Goal: Task Accomplishment & Management: Manage account settings

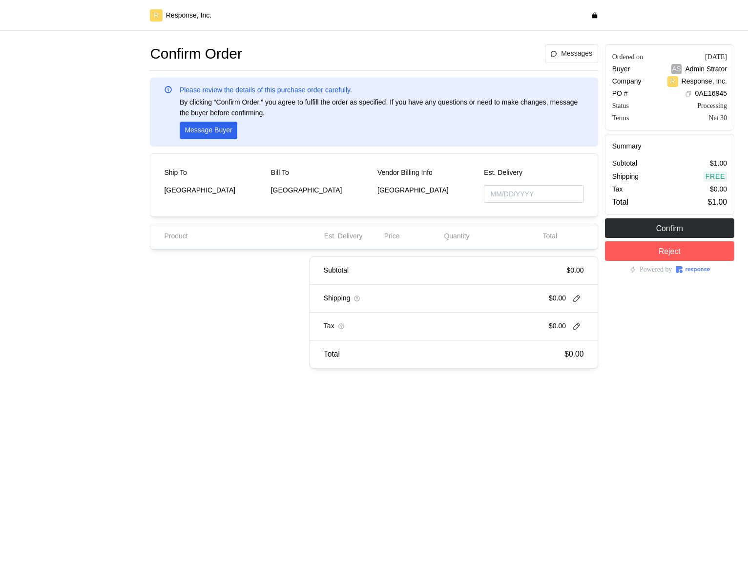
type input "[DATE]"
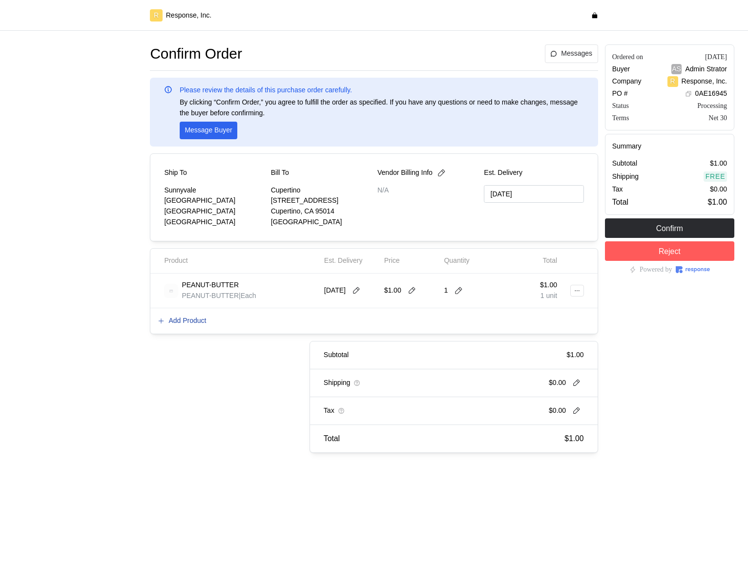
click at [190, 321] on p "Add Product" at bounding box center [188, 321] width 38 height 11
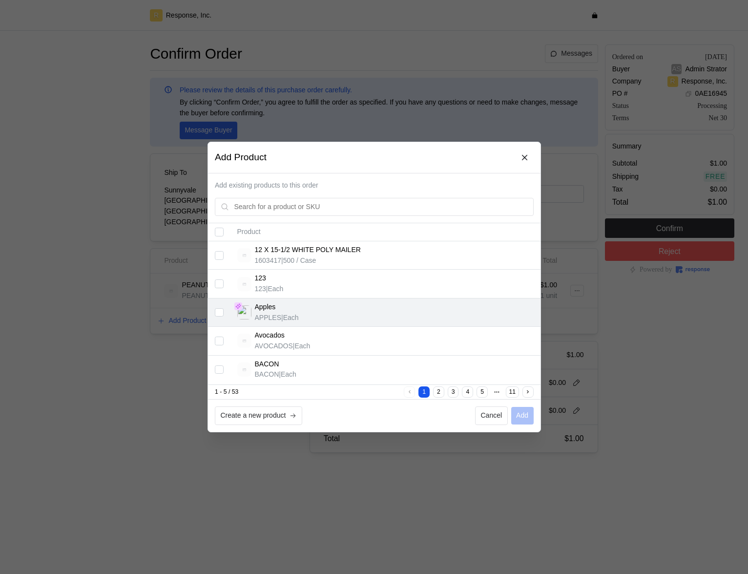
click at [222, 311] on input "Select record 3" at bounding box center [219, 312] width 9 height 9
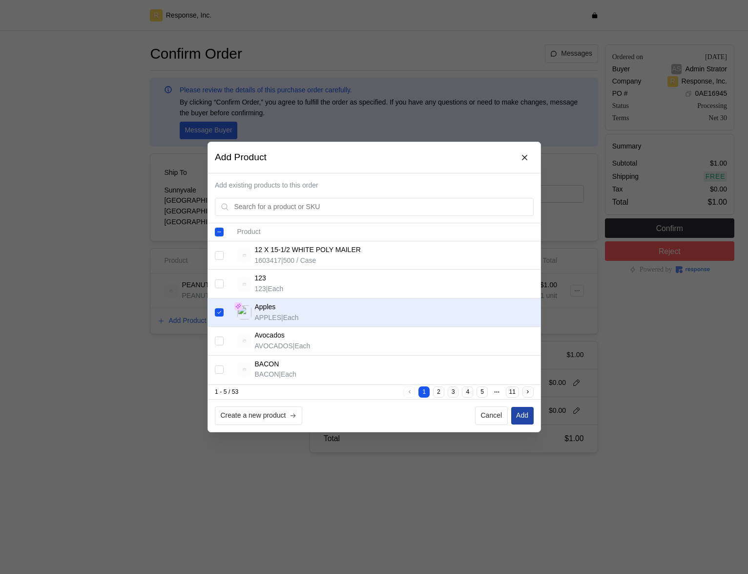
click at [529, 418] on button "Add" at bounding box center [522, 416] width 22 height 18
checkbox input "false"
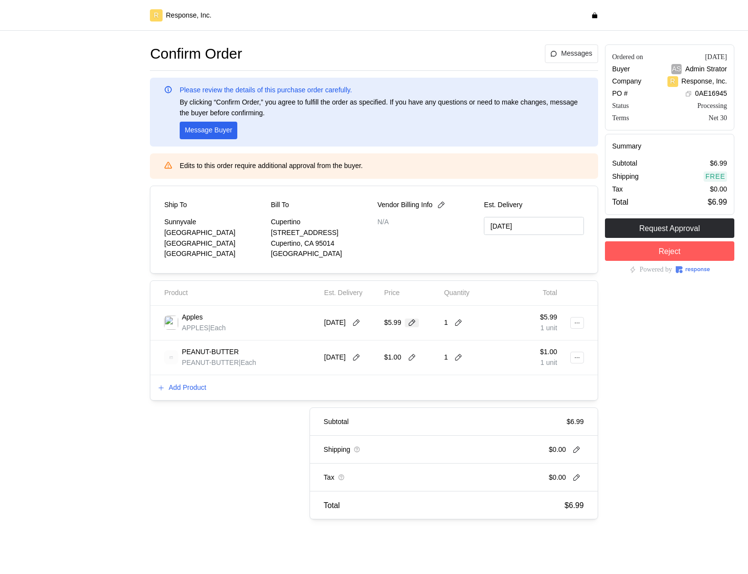
click at [413, 323] on icon at bounding box center [412, 323] width 9 height 9
type input "0.996"
click at [423, 322] on button at bounding box center [415, 323] width 15 height 9
drag, startPoint x: 420, startPoint y: 320, endPoint x: 377, endPoint y: 315, distance: 42.9
click at [377, 315] on div "Apples APPLES | Each 10/10/25 0.996 1 $0.996 1 unit" at bounding box center [374, 322] width 426 height 27
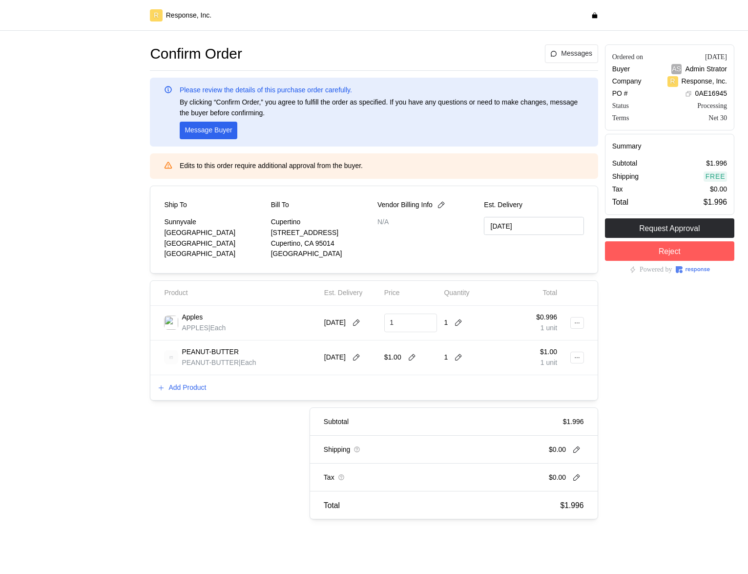
type input "1"
click at [460, 322] on icon at bounding box center [458, 323] width 9 height 9
click at [460, 367] on div "2 $2.00" at bounding box center [495, 364] width 88 height 11
click at [201, 357] on p "PEANUT-BUTTER" at bounding box center [210, 352] width 57 height 11
click at [574, 358] on icon at bounding box center [577, 357] width 7 height 7
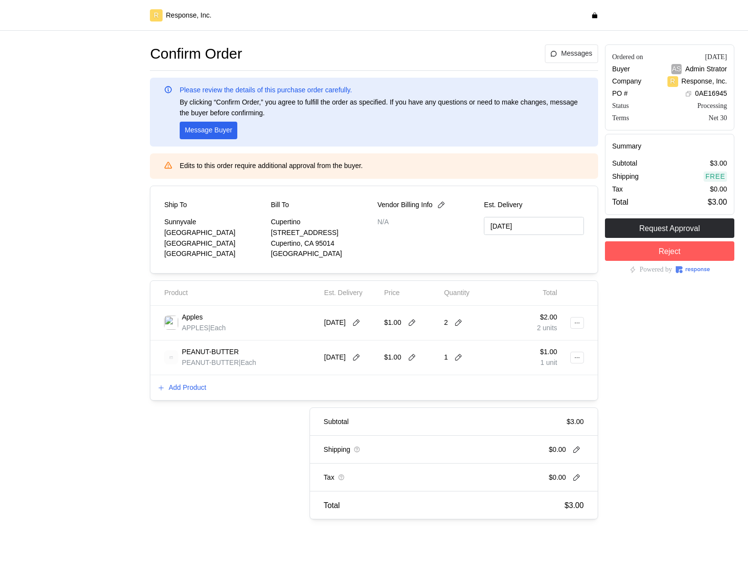
click at [497, 338] on div "Apples APPLES | Each 10/10/25 $1.00 2 $2.00 2 units" at bounding box center [373, 323] width 447 height 35
click at [205, 389] on p "Add Product" at bounding box center [188, 388] width 38 height 11
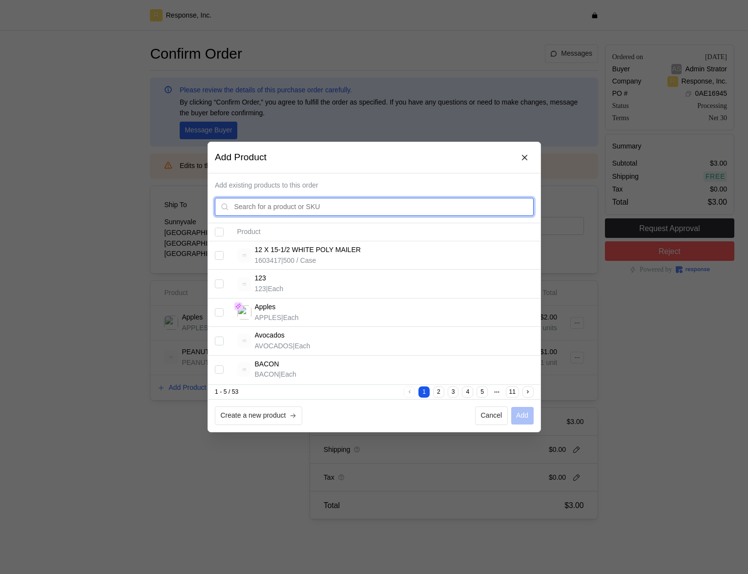
click at [292, 211] on input "text" at bounding box center [381, 207] width 294 height 18
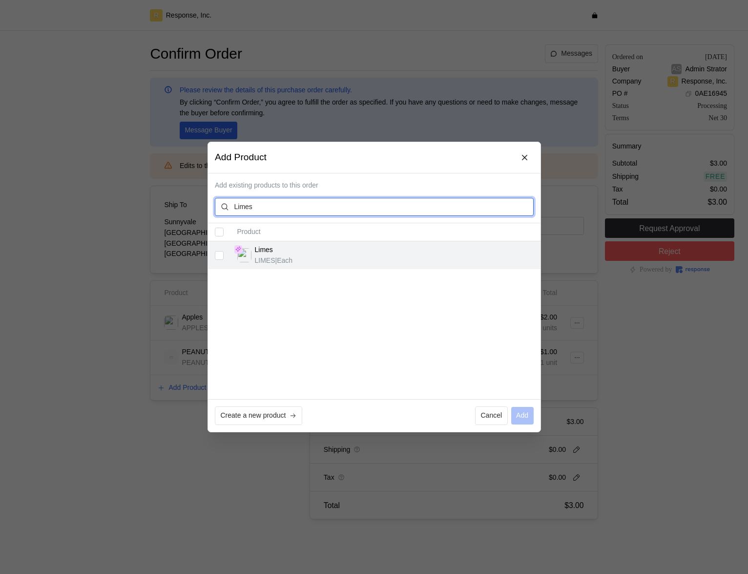
type input "Limes"
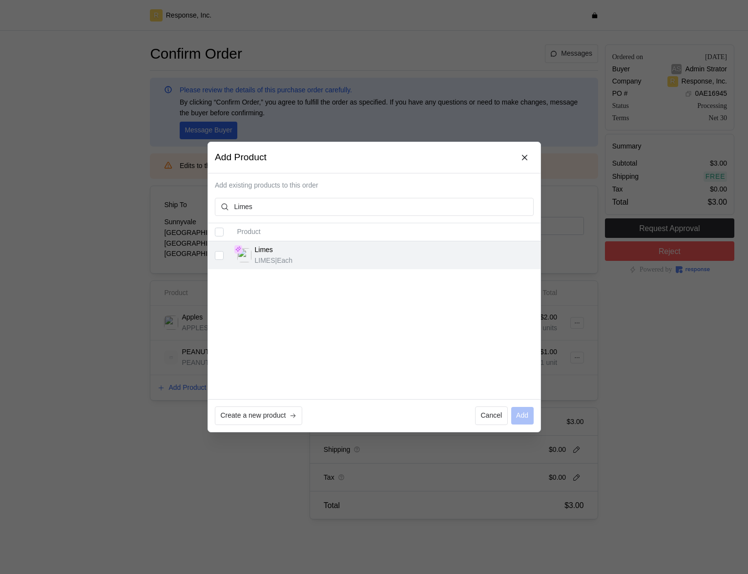
click at [270, 254] on p "Limes" at bounding box center [264, 250] width 18 height 11
click at [219, 256] on input "Select record 1" at bounding box center [219, 255] width 9 height 9
checkbox input "true"
click at [531, 415] on button "Add" at bounding box center [522, 416] width 22 height 18
checkbox input "false"
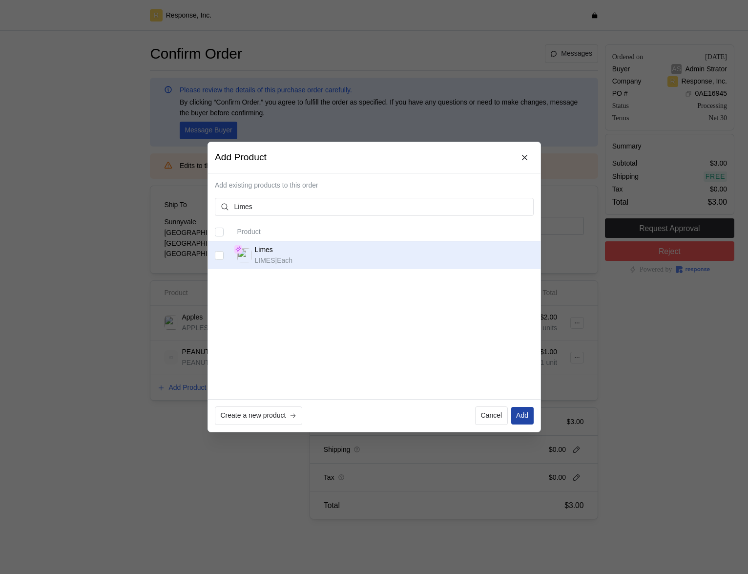
checkbox input "false"
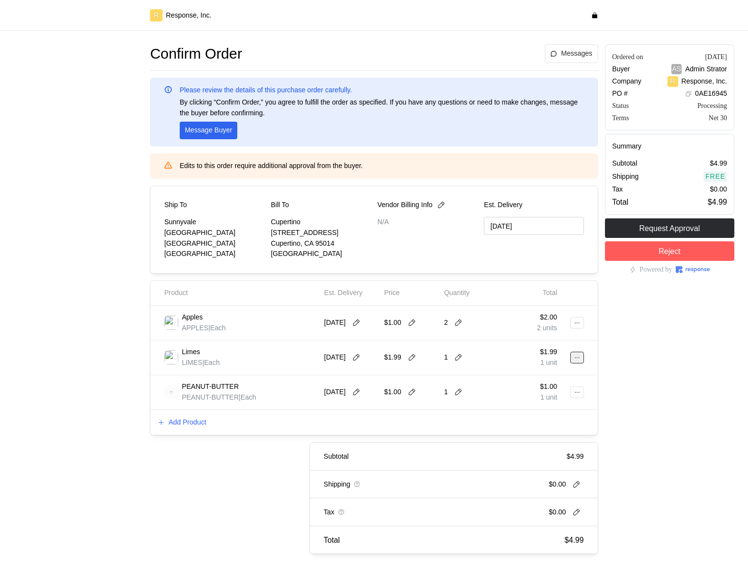
click at [574, 360] on icon at bounding box center [577, 357] width 7 height 7
click at [535, 378] on p "Edit" at bounding box center [545, 378] width 63 height 11
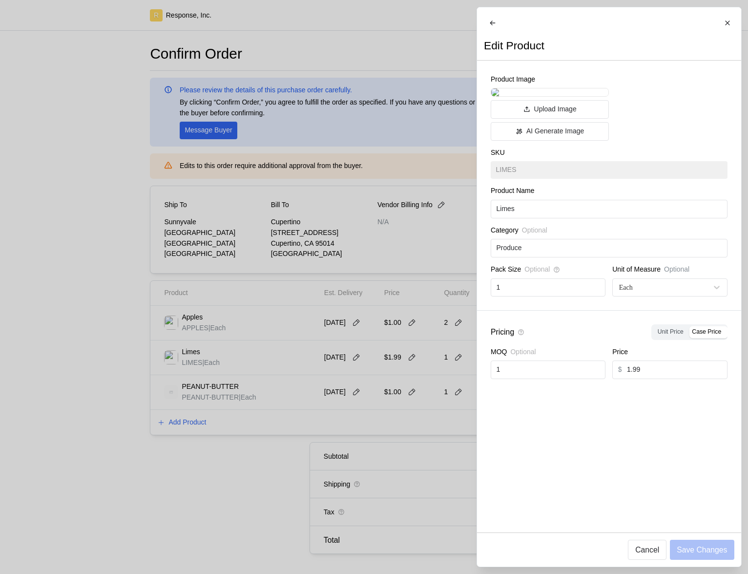
click at [402, 360] on div at bounding box center [374, 287] width 748 height 574
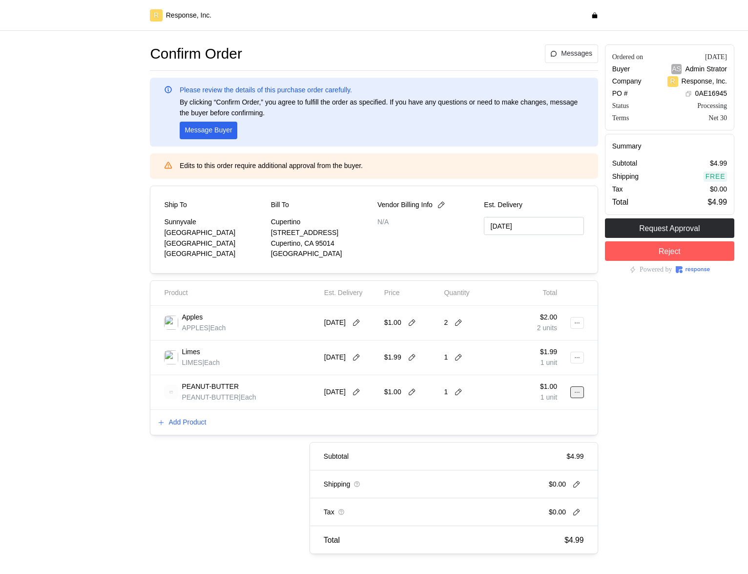
click at [578, 387] on button at bounding box center [578, 392] width 14 height 12
click at [525, 420] on button "Edit" at bounding box center [542, 413] width 78 height 18
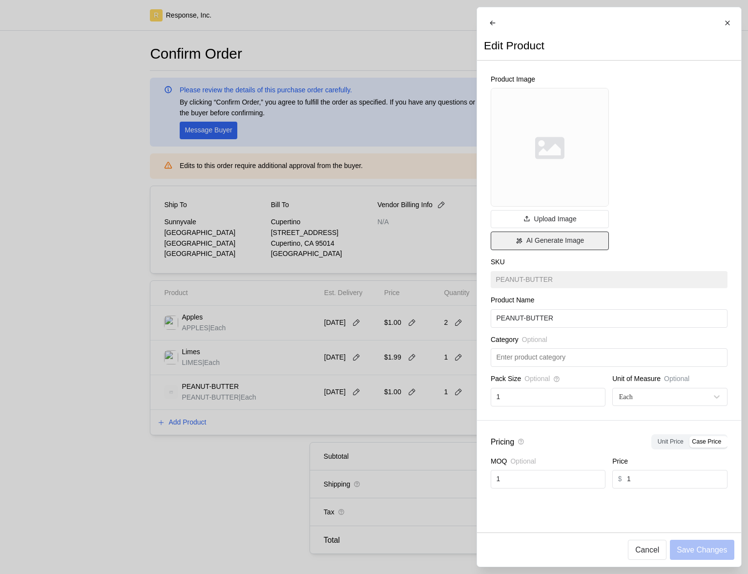
click at [538, 246] on p "AI Generate Image" at bounding box center [555, 240] width 58 height 11
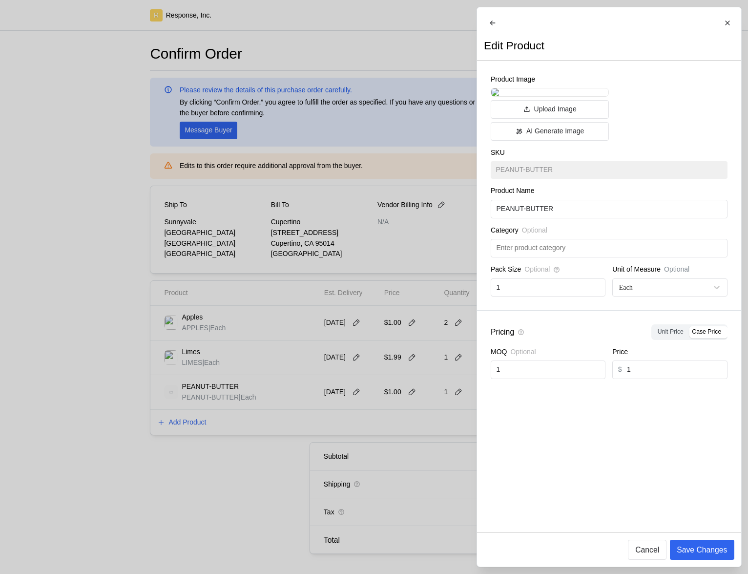
click at [381, 270] on div at bounding box center [374, 287] width 748 height 574
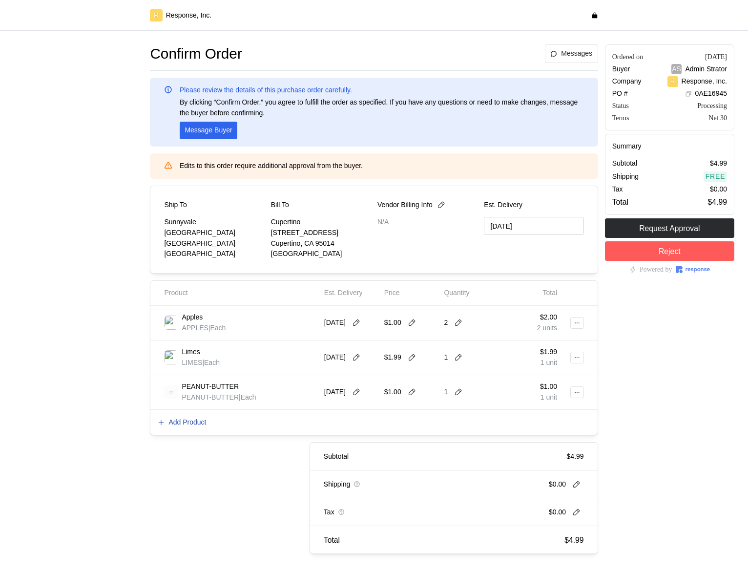
click at [195, 425] on p "Add Product" at bounding box center [188, 422] width 38 height 11
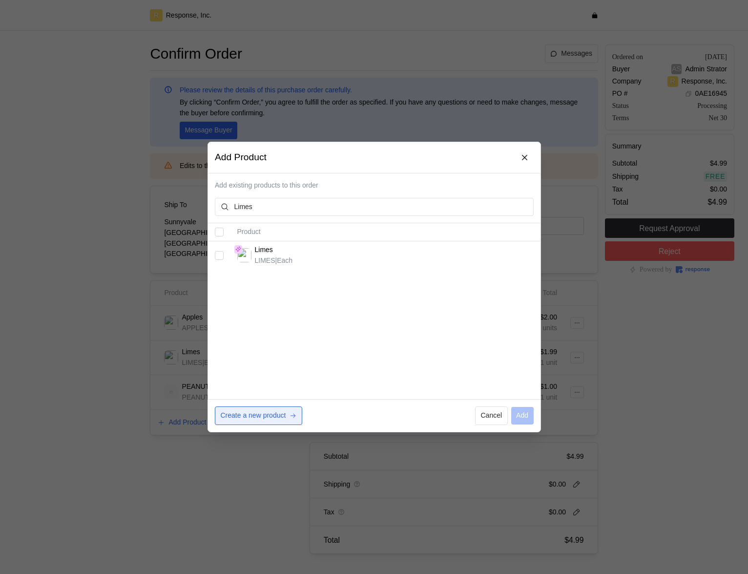
click at [284, 413] on p "Create a new product" at bounding box center [252, 415] width 65 height 11
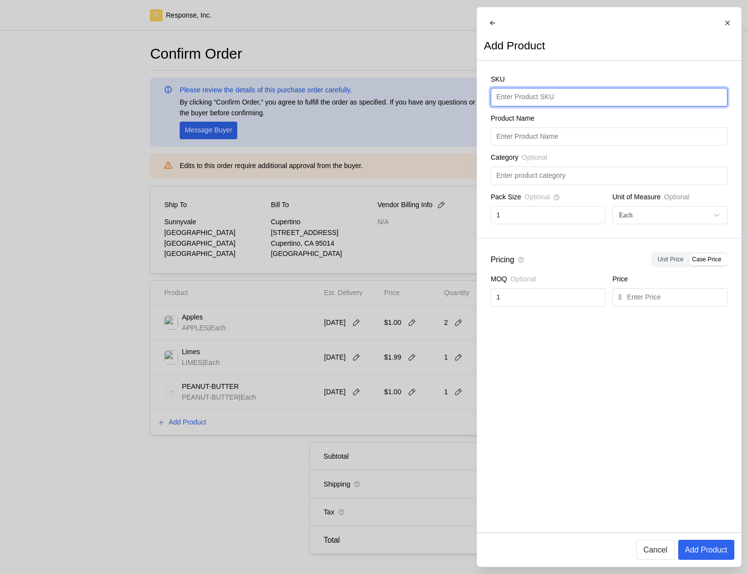
click at [557, 106] on input "text" at bounding box center [609, 97] width 226 height 18
type input "Limes"
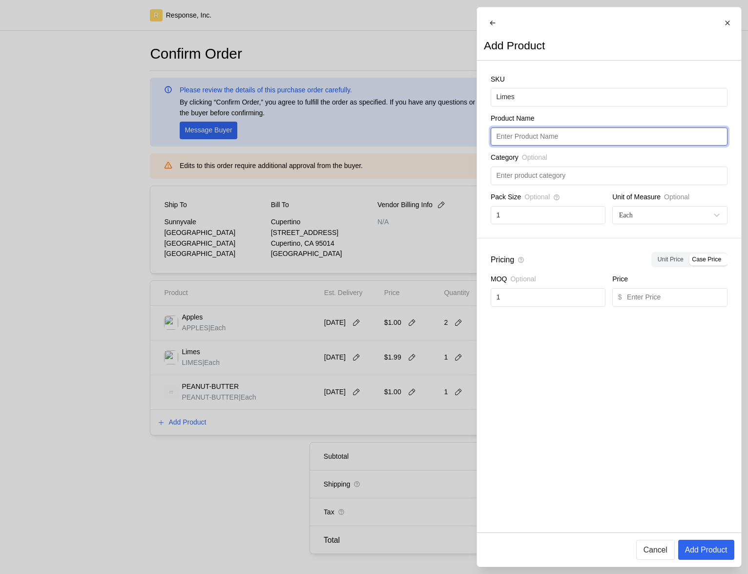
click at [549, 136] on input "text" at bounding box center [609, 137] width 226 height 18
paste input "Limes"
type input "Limes"
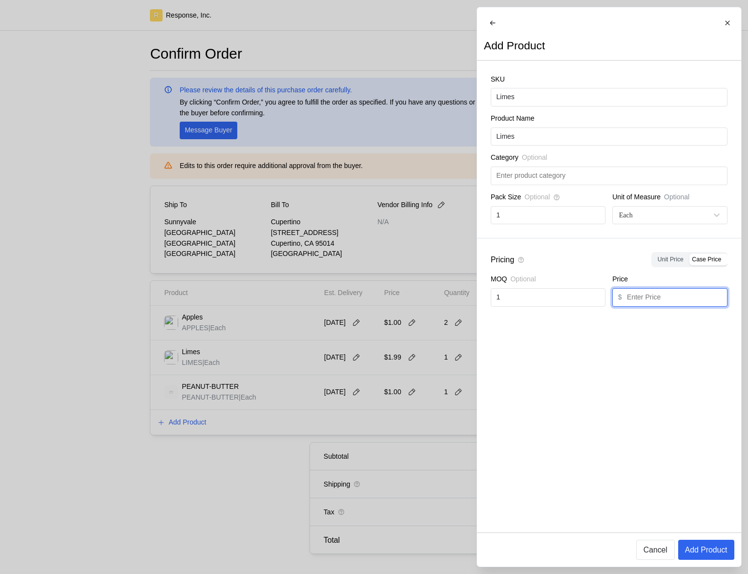
click at [661, 306] on input "text" at bounding box center [674, 298] width 95 height 18
type input "1"
click at [694, 552] on p "Add Product" at bounding box center [706, 550] width 43 height 12
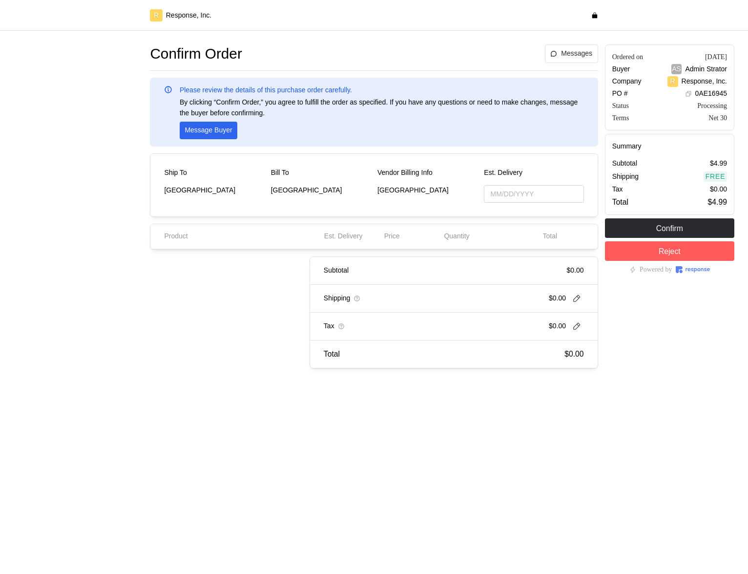
type input "[DATE]"
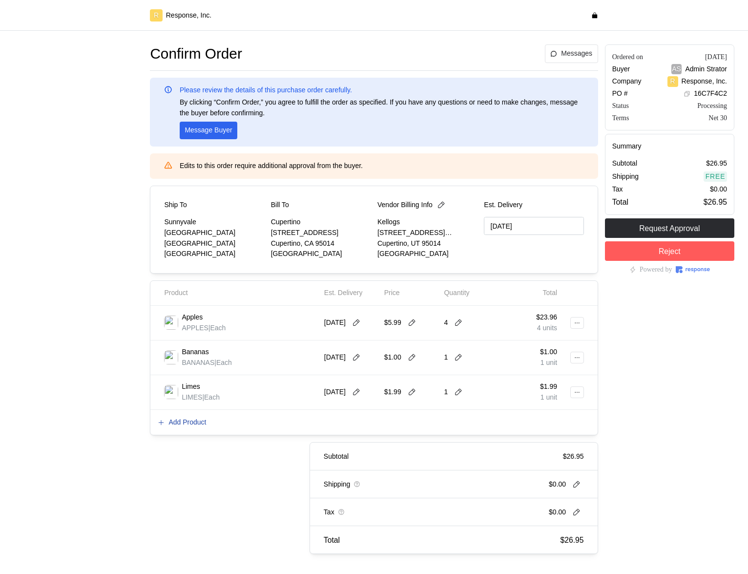
click at [193, 420] on p "Add Product" at bounding box center [188, 422] width 38 height 11
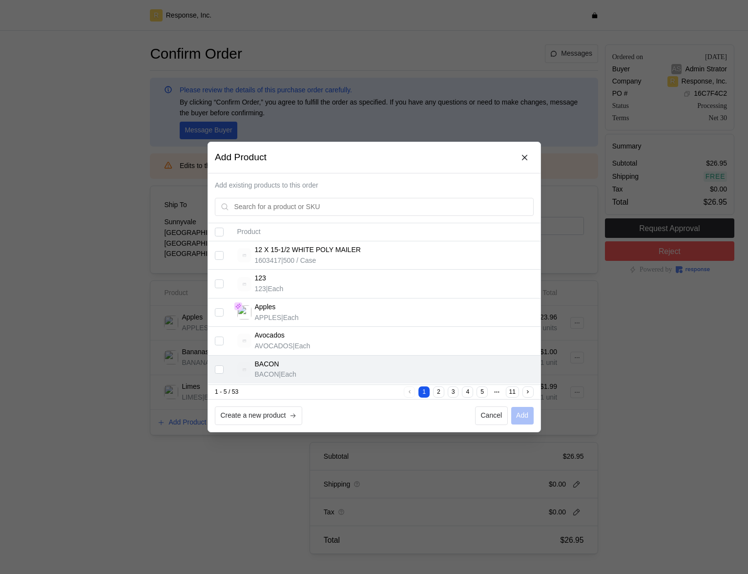
click at [219, 378] on td at bounding box center [219, 370] width 22 height 28
click at [219, 373] on input "Select record 5" at bounding box center [219, 369] width 9 height 9
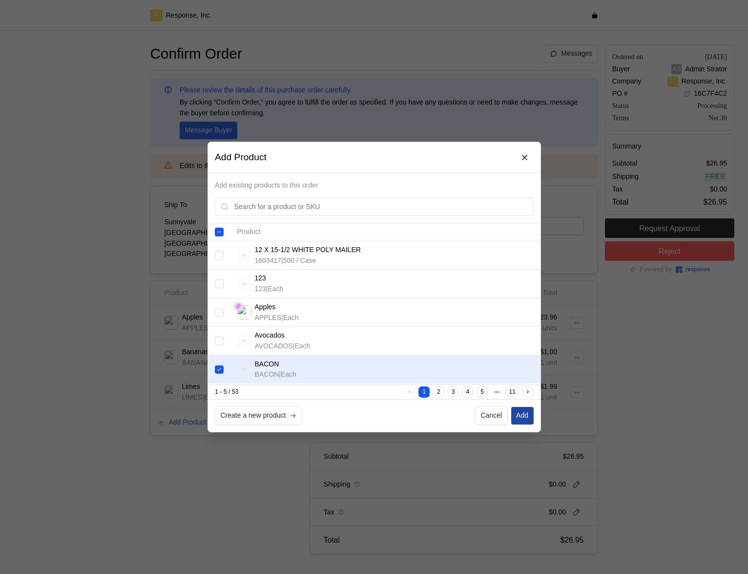
click at [529, 414] on button "Add" at bounding box center [522, 416] width 22 height 18
checkbox input "false"
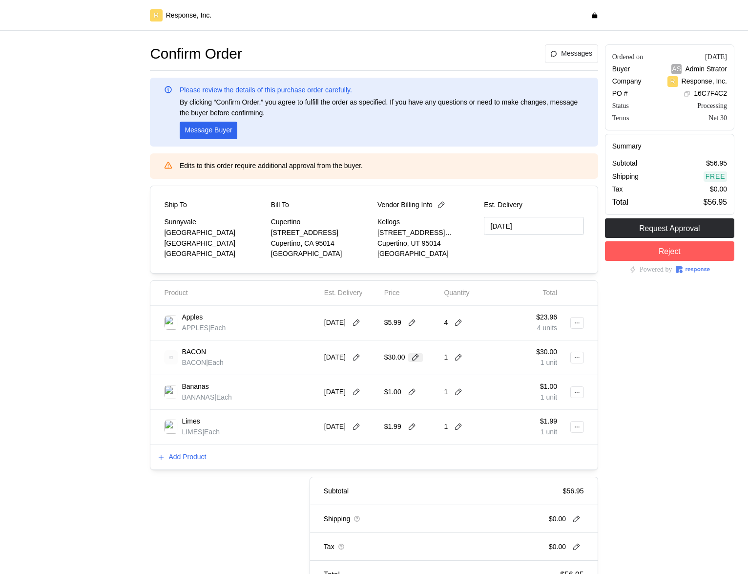
click at [416, 356] on icon at bounding box center [415, 357] width 9 height 9
type input "3"
type input "25"
click at [453, 359] on button at bounding box center [458, 357] width 15 height 9
click at [473, 419] on div "3 $75.00" at bounding box center [495, 416] width 88 height 11
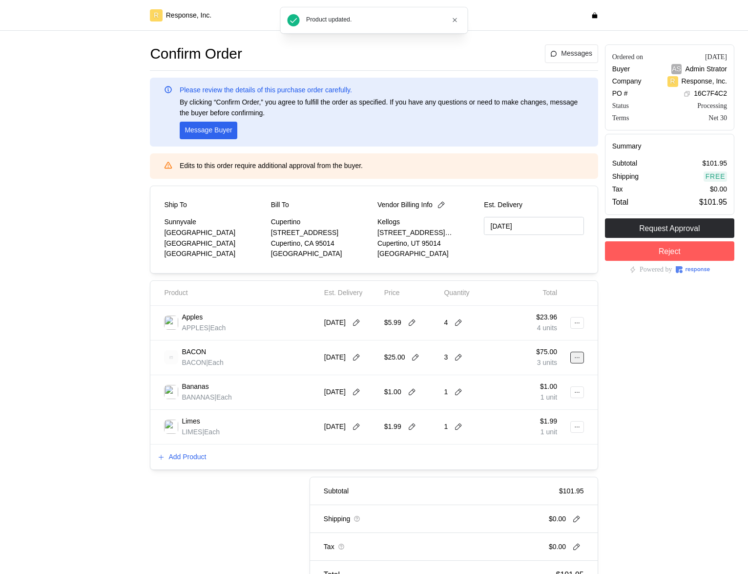
click at [575, 356] on icon at bounding box center [577, 357] width 7 height 7
click at [534, 381] on p "Edit" at bounding box center [545, 378] width 63 height 11
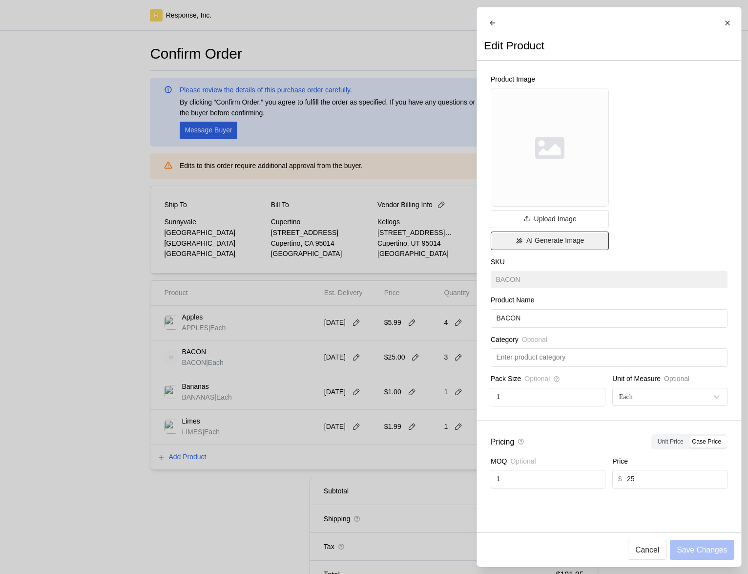
click at [517, 244] on icon at bounding box center [518, 240] width 7 height 7
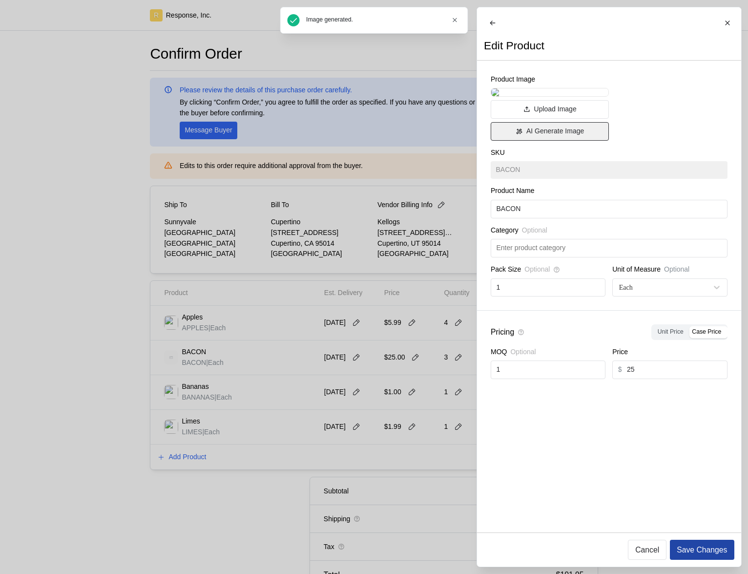
click at [689, 544] on p "Save Changes" at bounding box center [702, 550] width 50 height 12
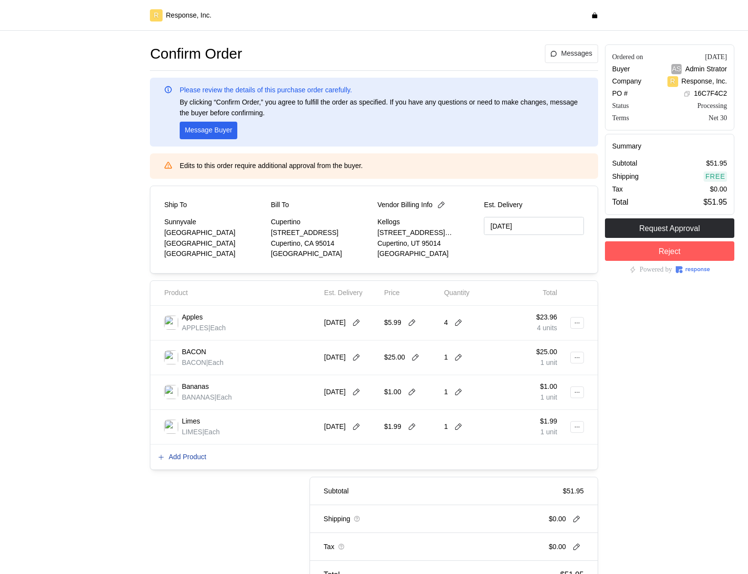
click at [191, 459] on p "Add Product" at bounding box center [188, 457] width 38 height 11
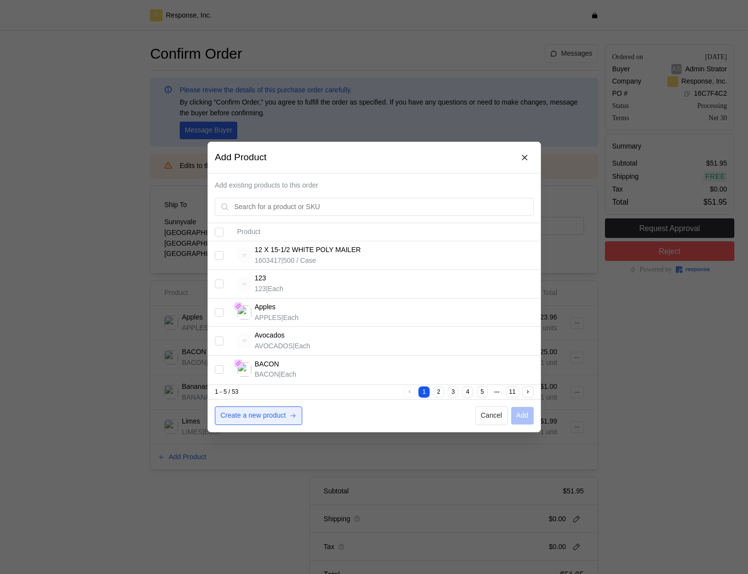
click at [263, 412] on p "Create a new product" at bounding box center [252, 415] width 65 height 11
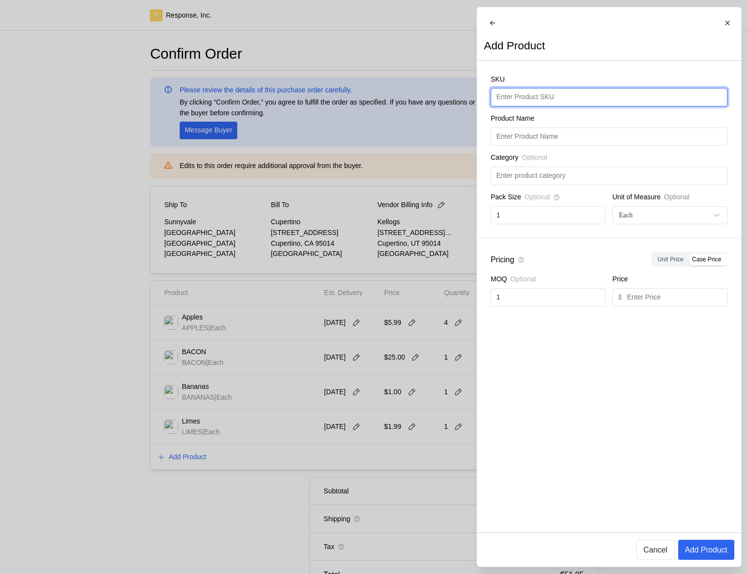
click at [568, 97] on input "text" at bounding box center [609, 97] width 226 height 18
type input "Mangoes"
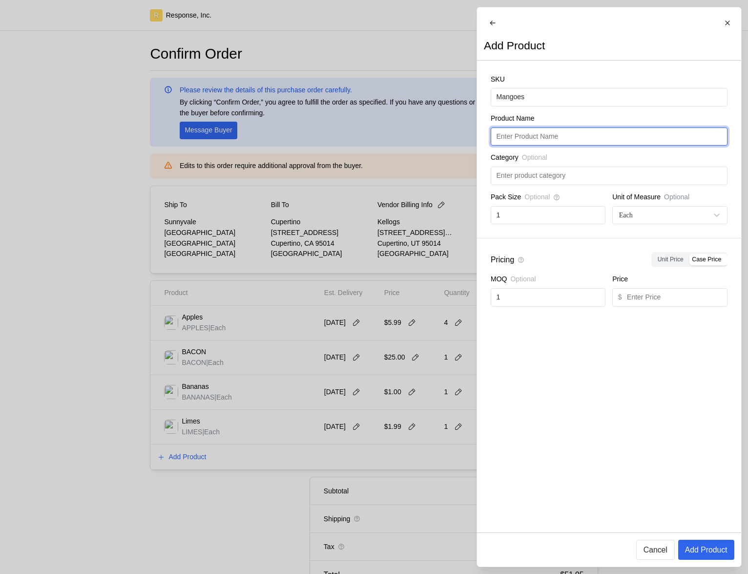
click at [563, 145] on input "text" at bounding box center [609, 137] width 226 height 18
paste input "Mangoes"
type input "Mangoes"
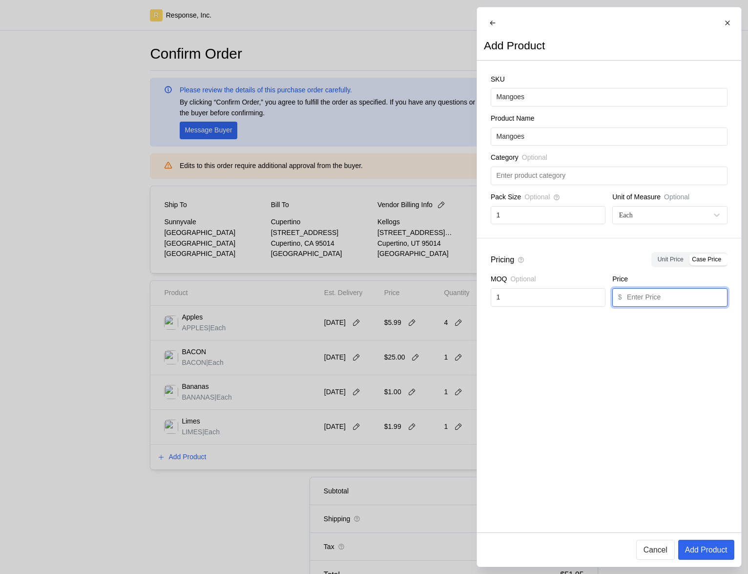
click at [670, 303] on input "text" at bounding box center [674, 298] width 95 height 18
type input "1"
click at [697, 553] on p "Add Product" at bounding box center [706, 550] width 43 height 12
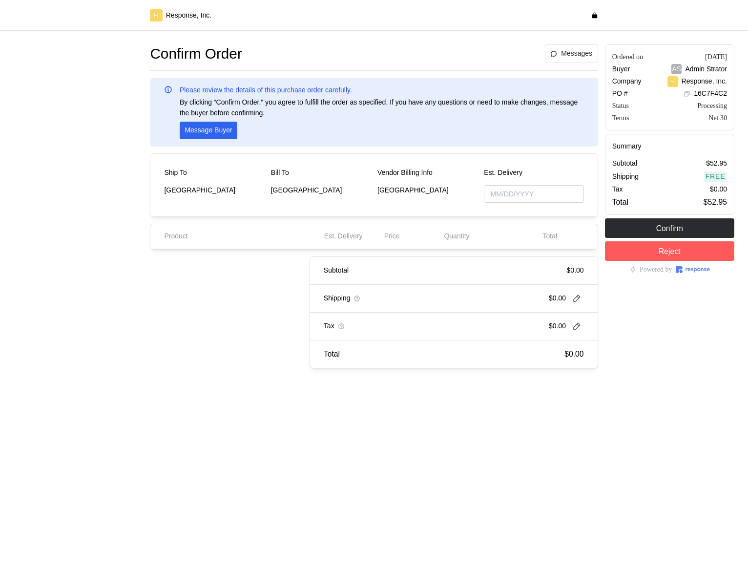
type input "[DATE]"
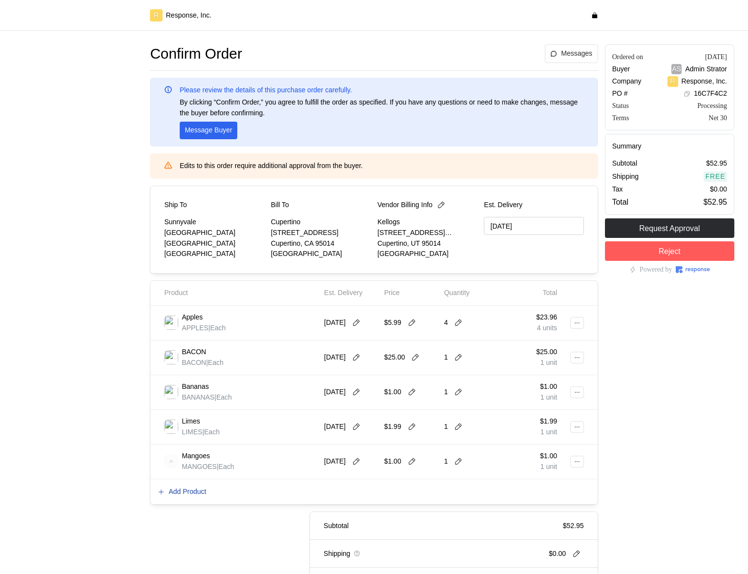
click at [199, 487] on p "Add Product" at bounding box center [188, 492] width 38 height 11
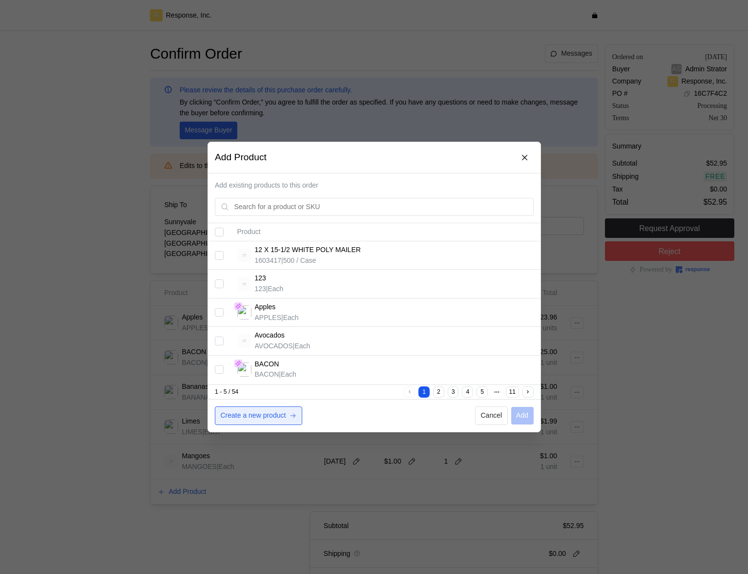
click at [272, 415] on p "Create a new product" at bounding box center [252, 415] width 65 height 11
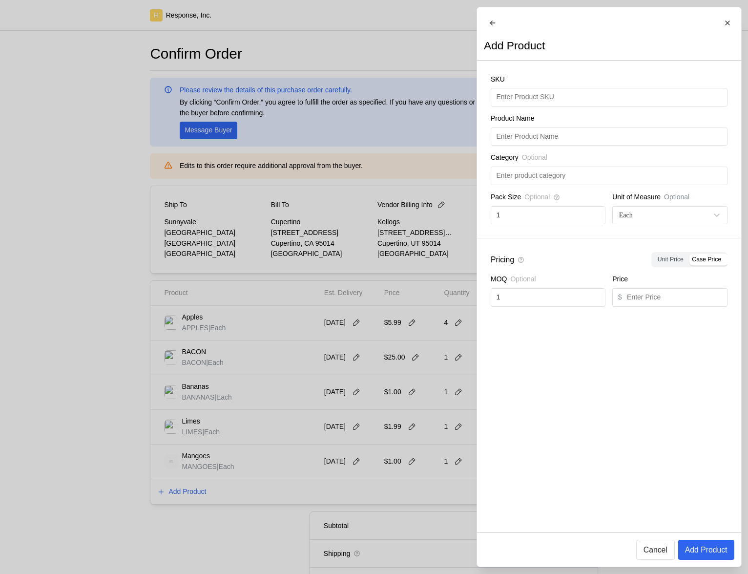
click at [553, 88] on div "SKU" at bounding box center [609, 81] width 237 height 14
click at [553, 100] on input "text" at bounding box center [609, 97] width 226 height 18
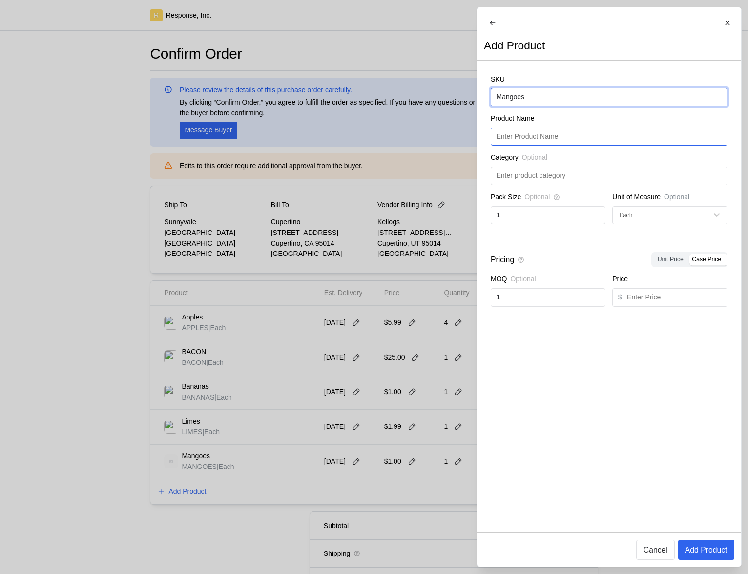
type input "Mangoes"
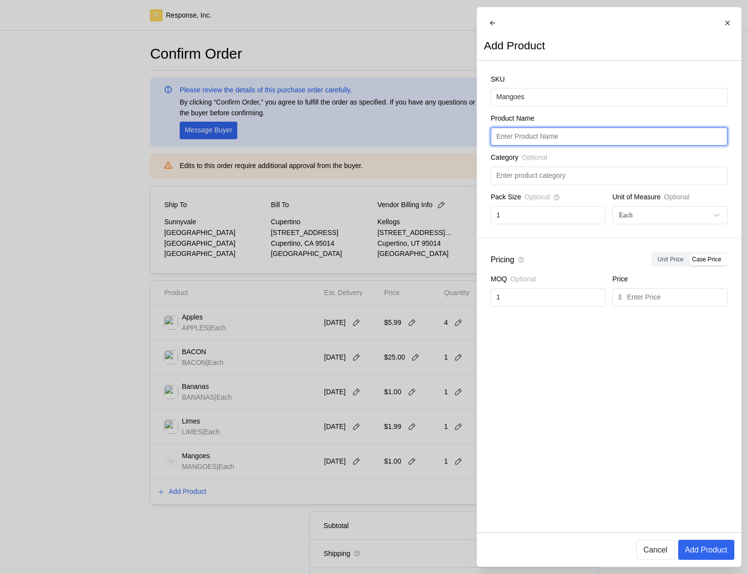
click at [547, 141] on input "text" at bounding box center [609, 137] width 226 height 18
paste input "Mangoes"
type input "Mangoes"
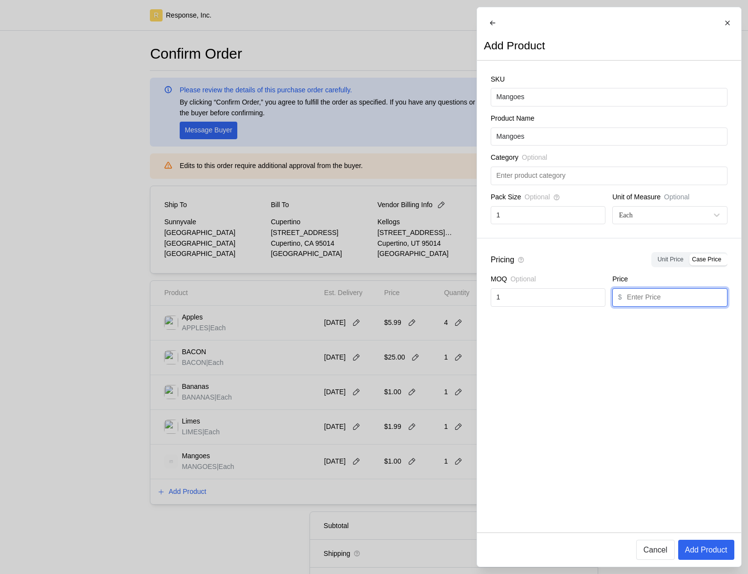
click at [656, 305] on input "text" at bounding box center [674, 298] width 95 height 18
type input "1"
click at [703, 545] on p "Add Product" at bounding box center [706, 550] width 43 height 12
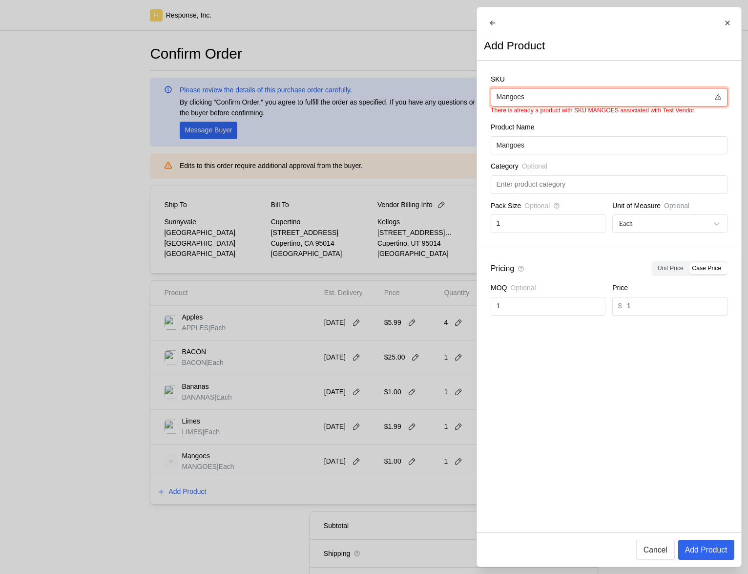
click at [576, 102] on input "Mangoes" at bounding box center [602, 97] width 213 height 18
click at [221, 383] on div at bounding box center [374, 287] width 748 height 574
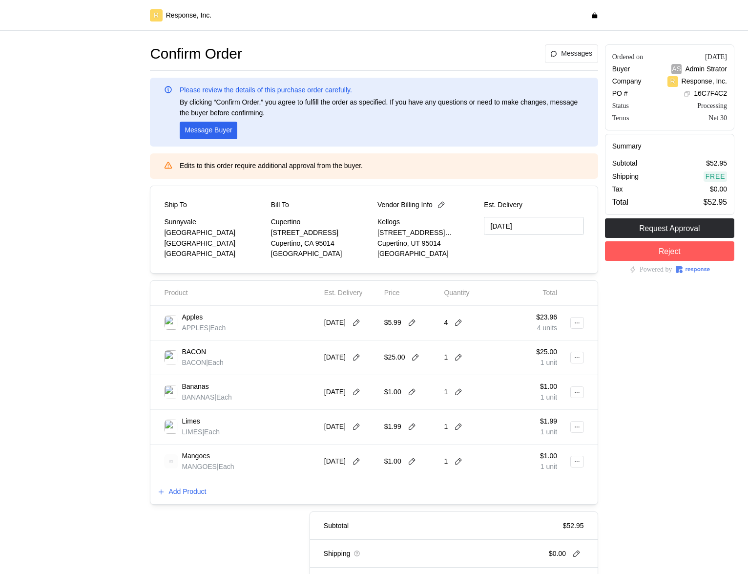
click at [568, 457] on div at bounding box center [574, 461] width 20 height 21
click at [575, 458] on button at bounding box center [578, 462] width 14 height 12
click at [534, 482] on p "Edit" at bounding box center [545, 482] width 63 height 11
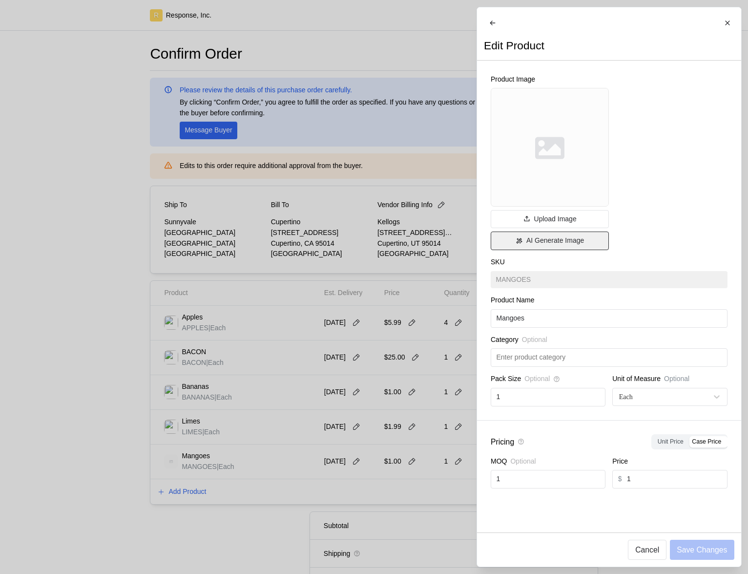
click at [527, 246] on p "AI Generate Image" at bounding box center [555, 240] width 58 height 11
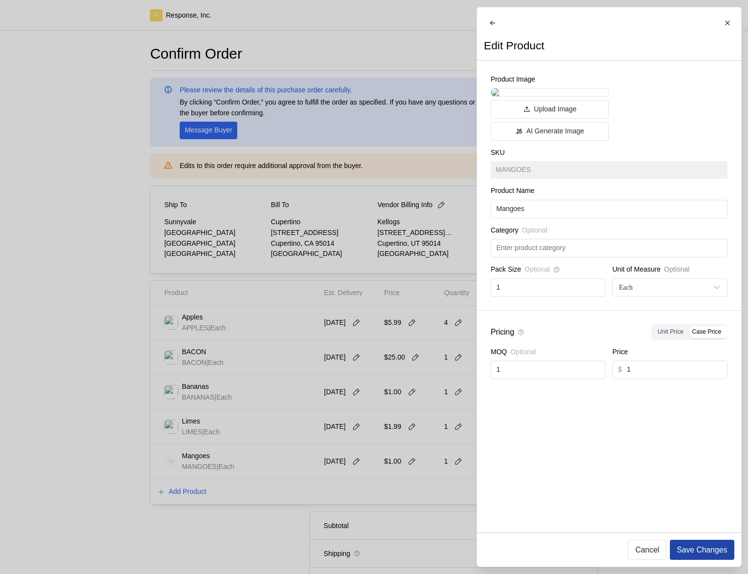
click at [706, 552] on p "Save Changes" at bounding box center [702, 550] width 50 height 12
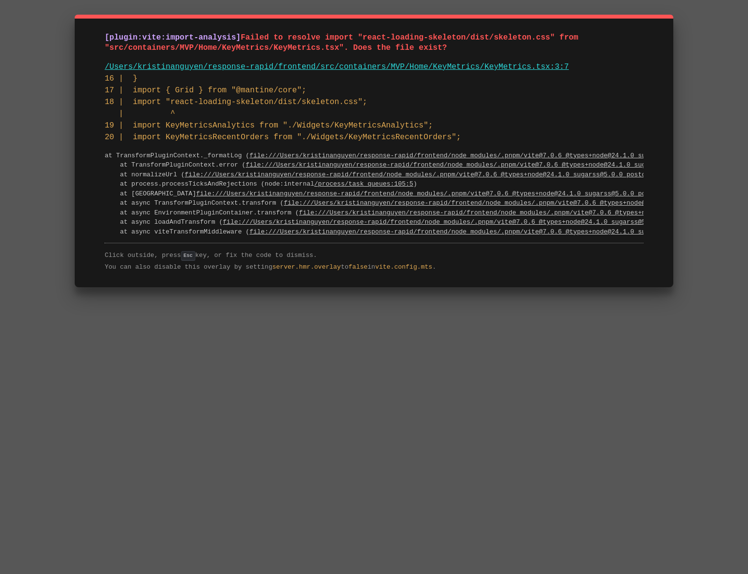
click at [124, 350] on div "[plugin:vite:import-analysis] Failed to resolve import "react-loading-skeleton/…" at bounding box center [374, 287] width 748 height 574
